Goal: Check status: Check status

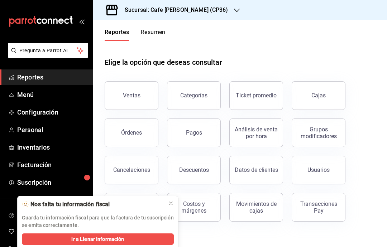
click at [172, 202] on icon at bounding box center [171, 204] width 6 height 6
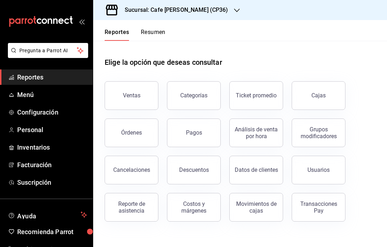
click at [234, 11] on icon "button" at bounding box center [237, 11] width 6 height 6
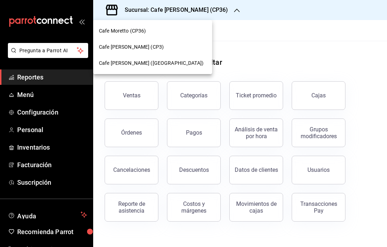
click at [181, 34] on div "Cafe Moretto (CP36)" at bounding box center [153, 31] width 108 height 8
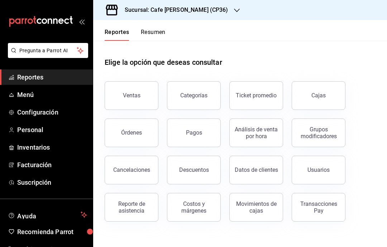
click at [143, 98] on button "Ventas" at bounding box center [132, 95] width 54 height 29
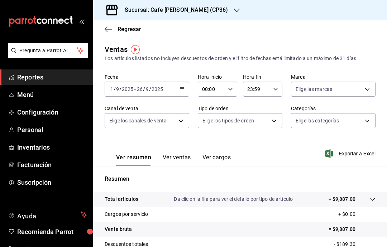
click at [180, 90] on icon "button" at bounding box center [182, 89] width 5 height 5
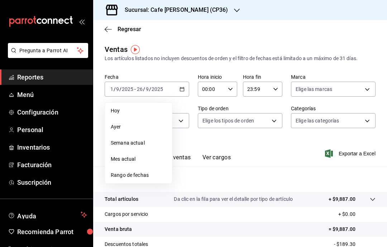
click at [149, 113] on span "Hoy" at bounding box center [139, 111] width 56 height 8
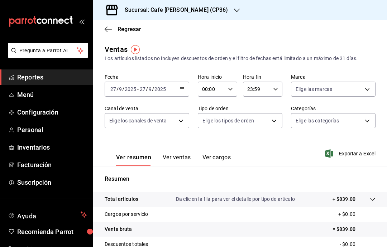
click at [178, 161] on button "Ver ventas" at bounding box center [177, 160] width 28 height 12
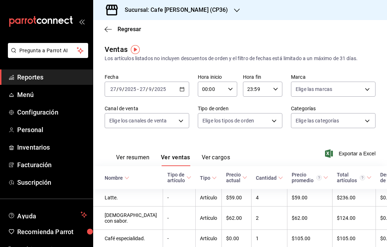
click at [234, 11] on icon "button" at bounding box center [237, 11] width 6 height 4
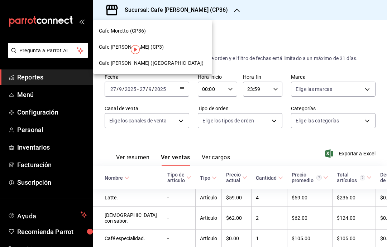
click at [170, 63] on div "Cafe [PERSON_NAME] ([GEOGRAPHIC_DATA])" at bounding box center [153, 63] width 108 height 8
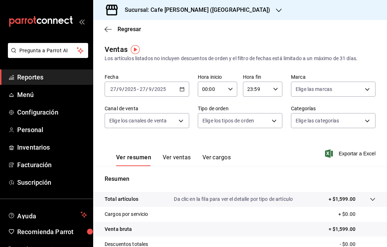
click at [276, 12] on icon "button" at bounding box center [279, 11] width 6 height 6
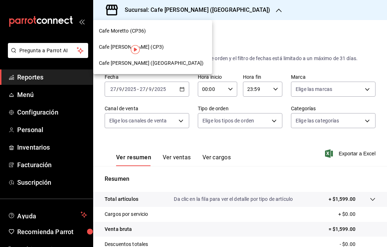
click at [176, 63] on div "Cafe [PERSON_NAME] ([GEOGRAPHIC_DATA])" at bounding box center [153, 63] width 108 height 8
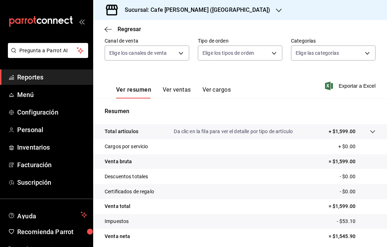
scroll to position [67, 0]
click at [276, 13] on icon "button" at bounding box center [279, 11] width 6 height 6
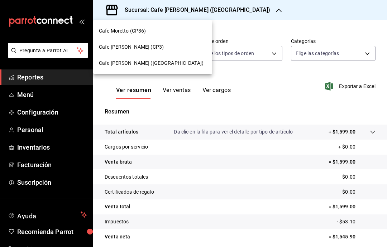
click at [186, 46] on div "Cafe [PERSON_NAME] (CP3)" at bounding box center [153, 47] width 108 height 8
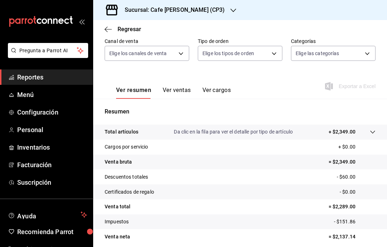
scroll to position [29, 0]
click at [230, 10] on icon "button" at bounding box center [233, 11] width 6 height 6
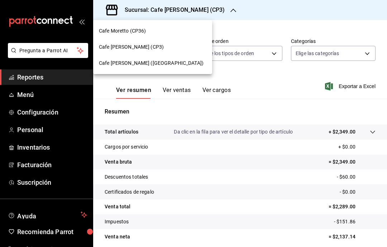
click at [180, 28] on div "Cafe Moretto (CP36)" at bounding box center [153, 31] width 108 height 8
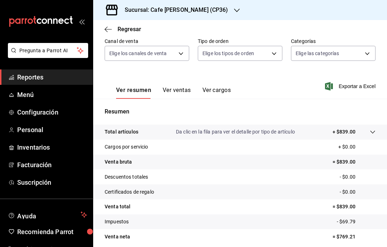
scroll to position [29, 0]
click at [385, 108] on div "Resumen Total artículos Da clic en la fila para ver el detalle por tipo de artí…" at bounding box center [240, 181] width 294 height 146
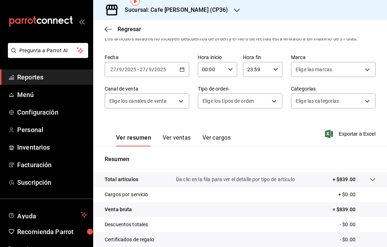
scroll to position [20, 0]
